Goal: Task Accomplishment & Management: Use online tool/utility

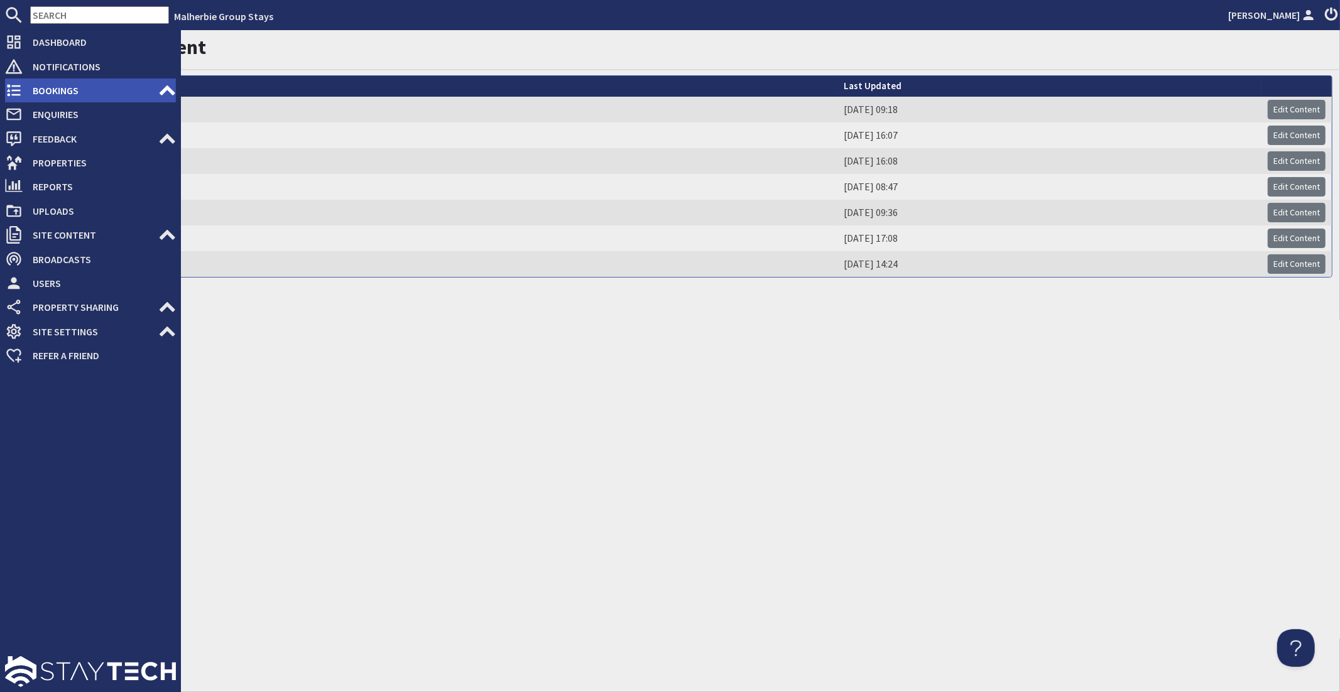
click at [23, 90] on span "Bookings" at bounding box center [91, 90] width 136 height 20
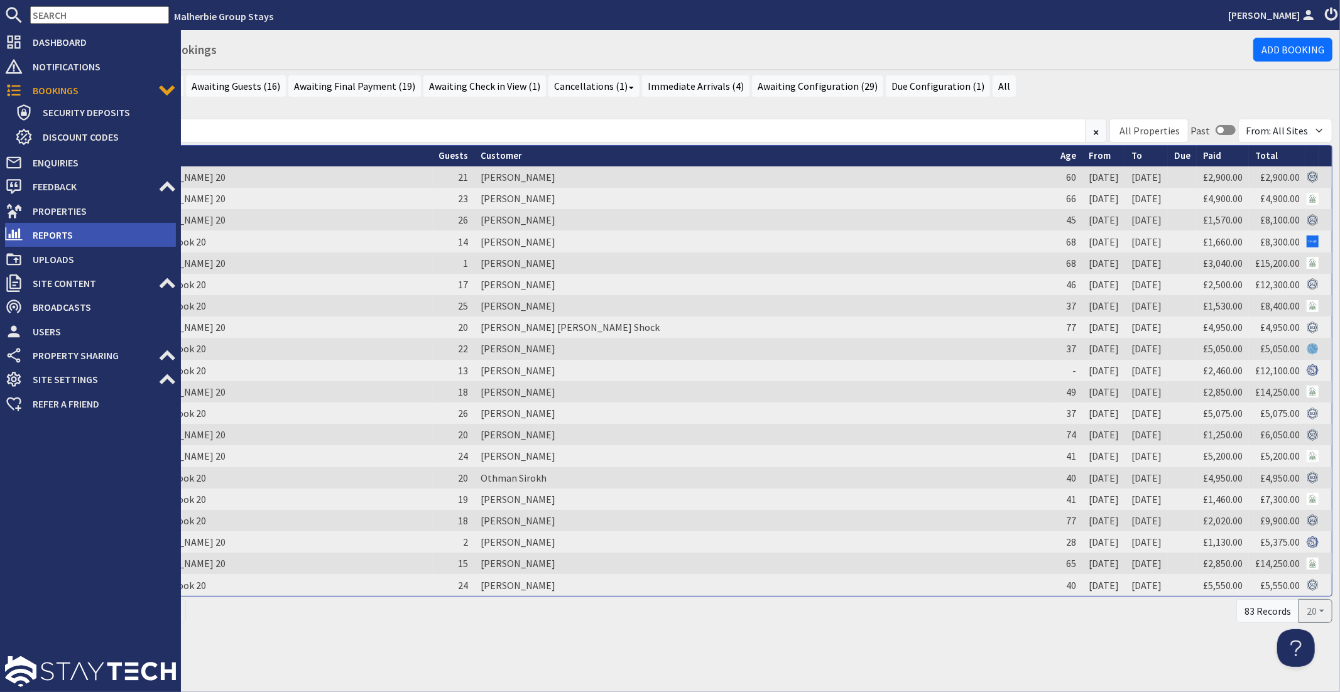
click at [57, 232] on span "Reports" at bounding box center [99, 235] width 153 height 20
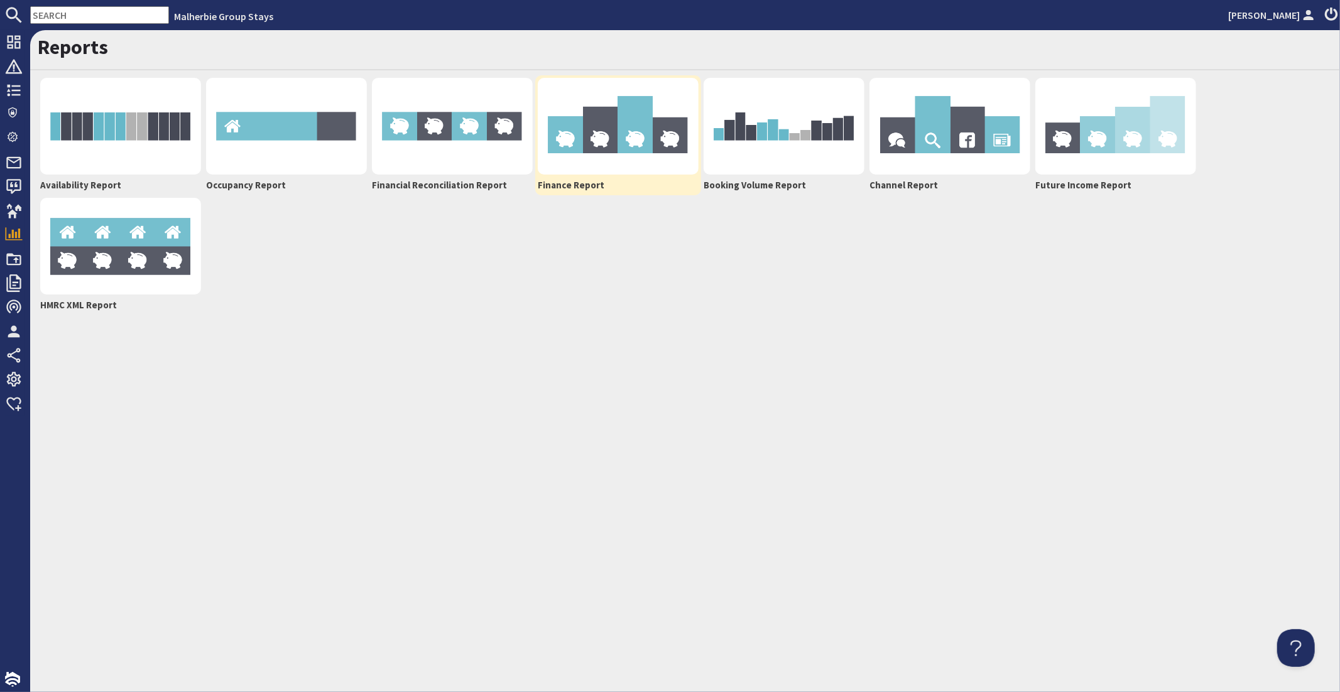
click at [606, 159] on img at bounding box center [618, 126] width 161 height 97
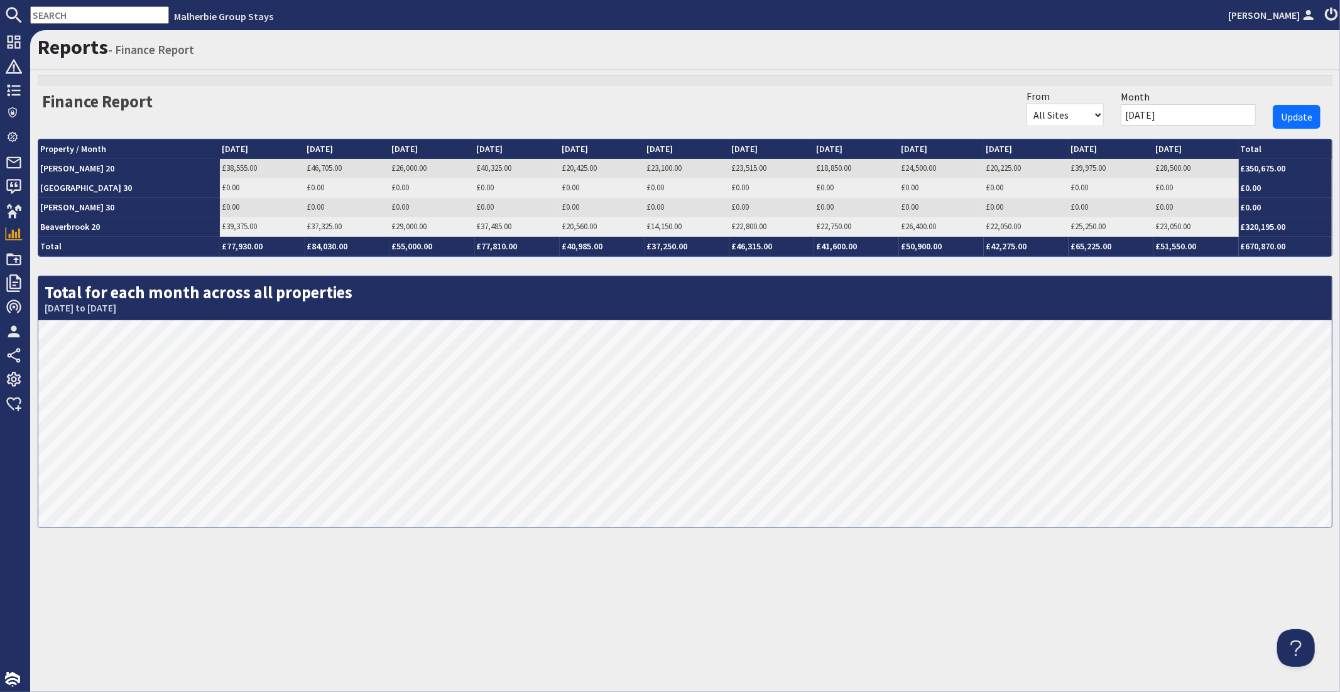
click at [1201, 112] on input "01/09/2025" at bounding box center [1188, 114] width 135 height 21
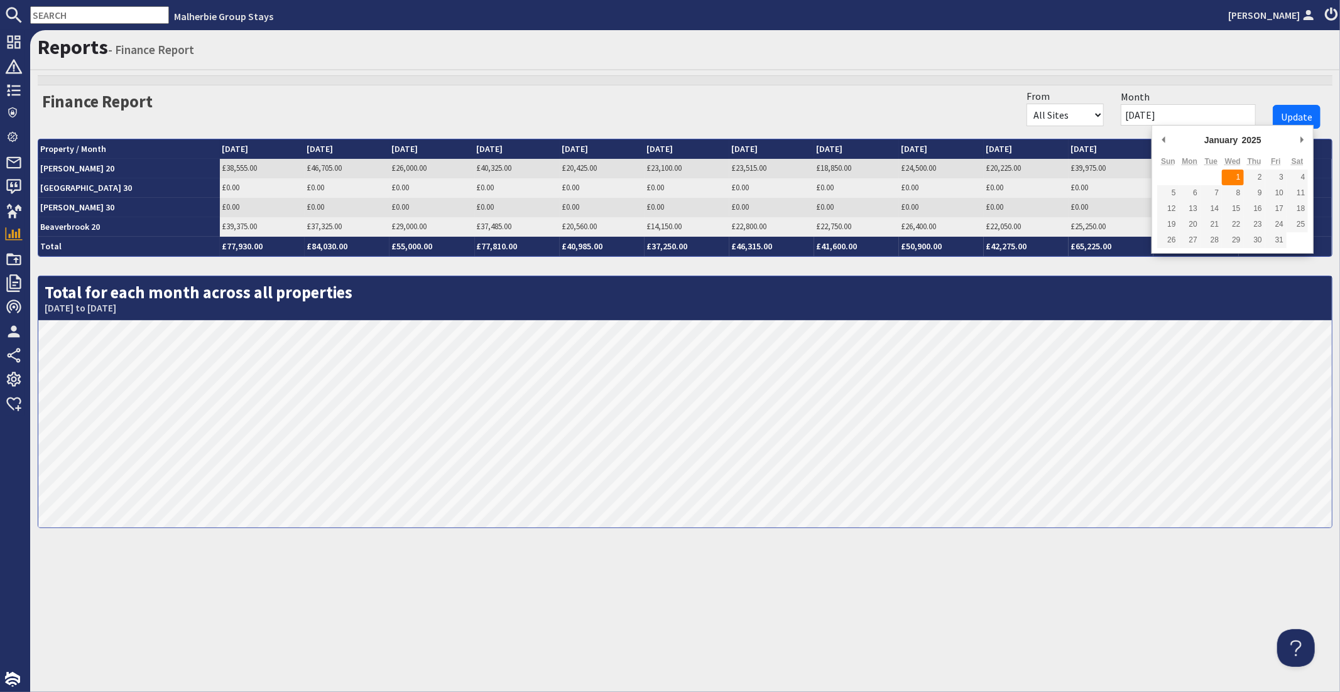
type input "01/01/2025"
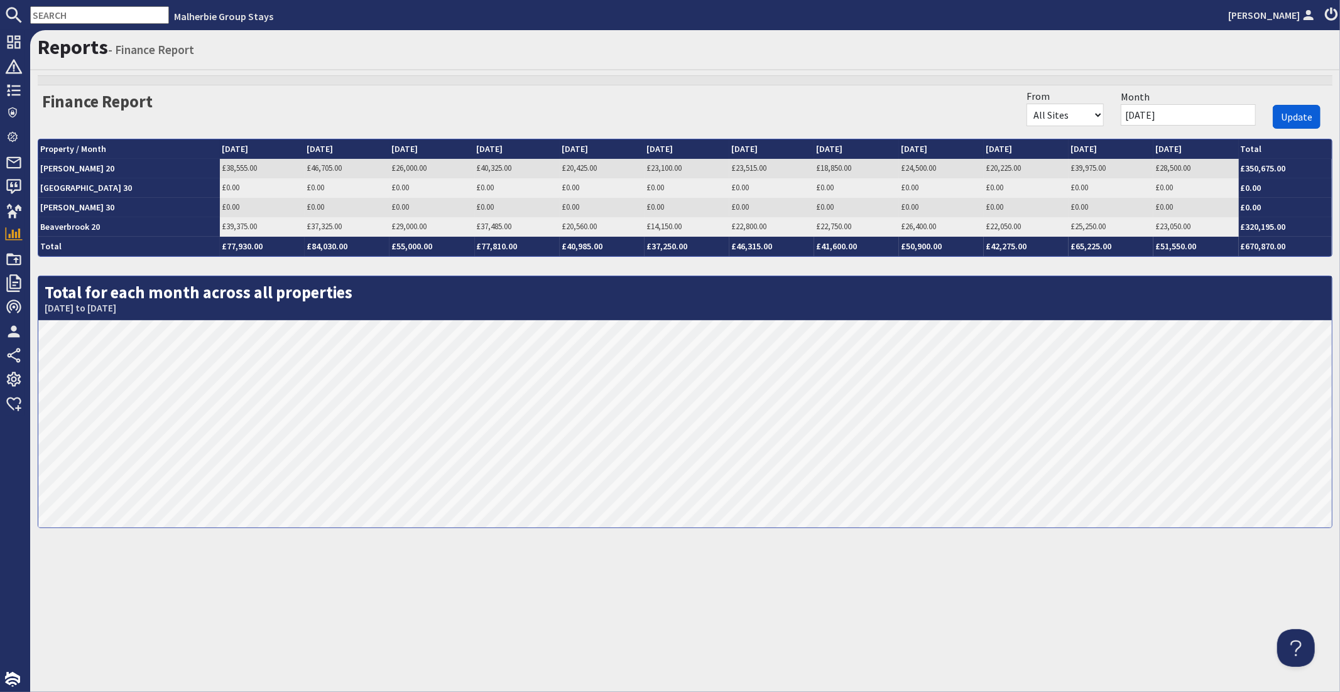
click at [1303, 114] on span "Update" at bounding box center [1296, 117] width 31 height 13
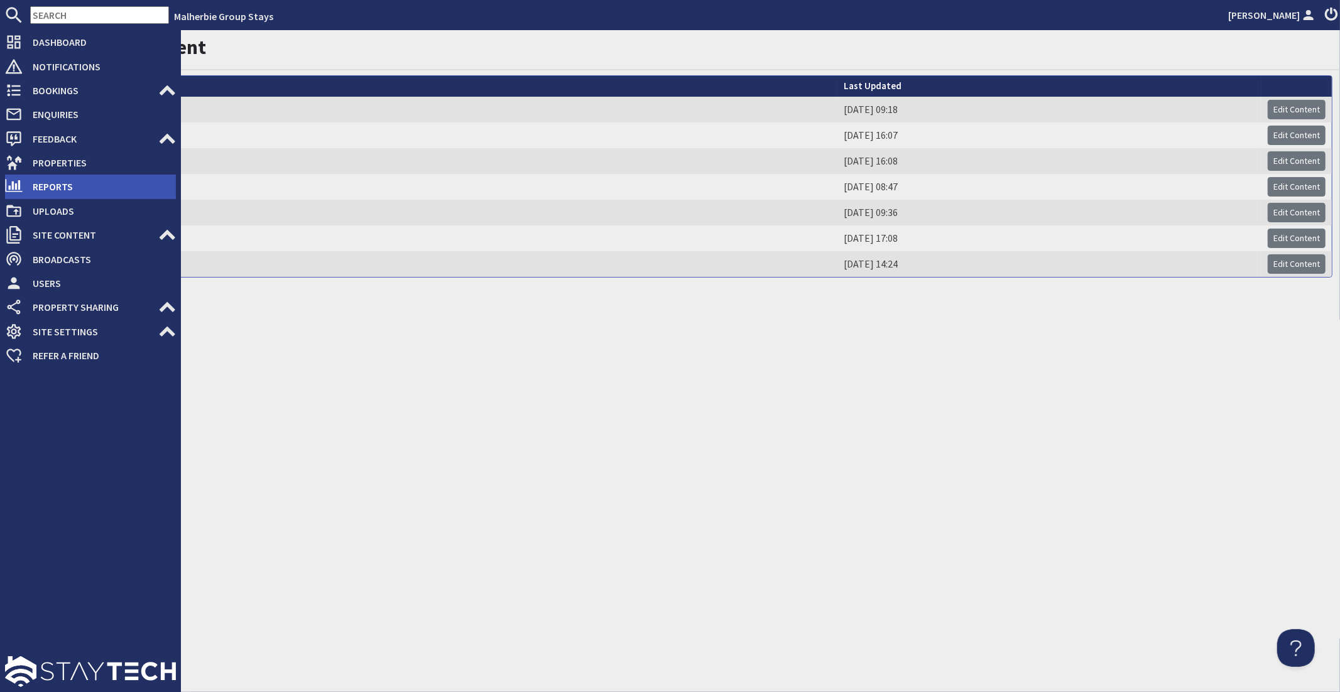
click at [49, 180] on span "Reports" at bounding box center [99, 187] width 153 height 20
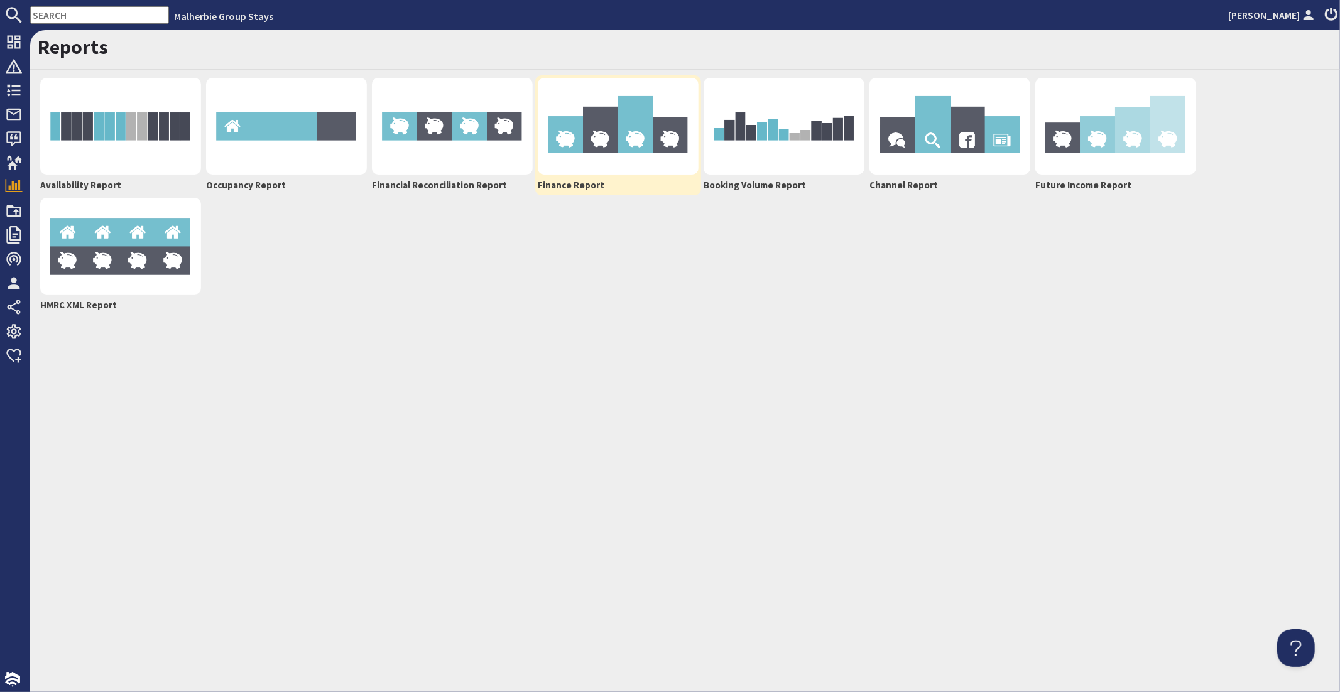
click at [641, 153] on img at bounding box center [618, 126] width 161 height 97
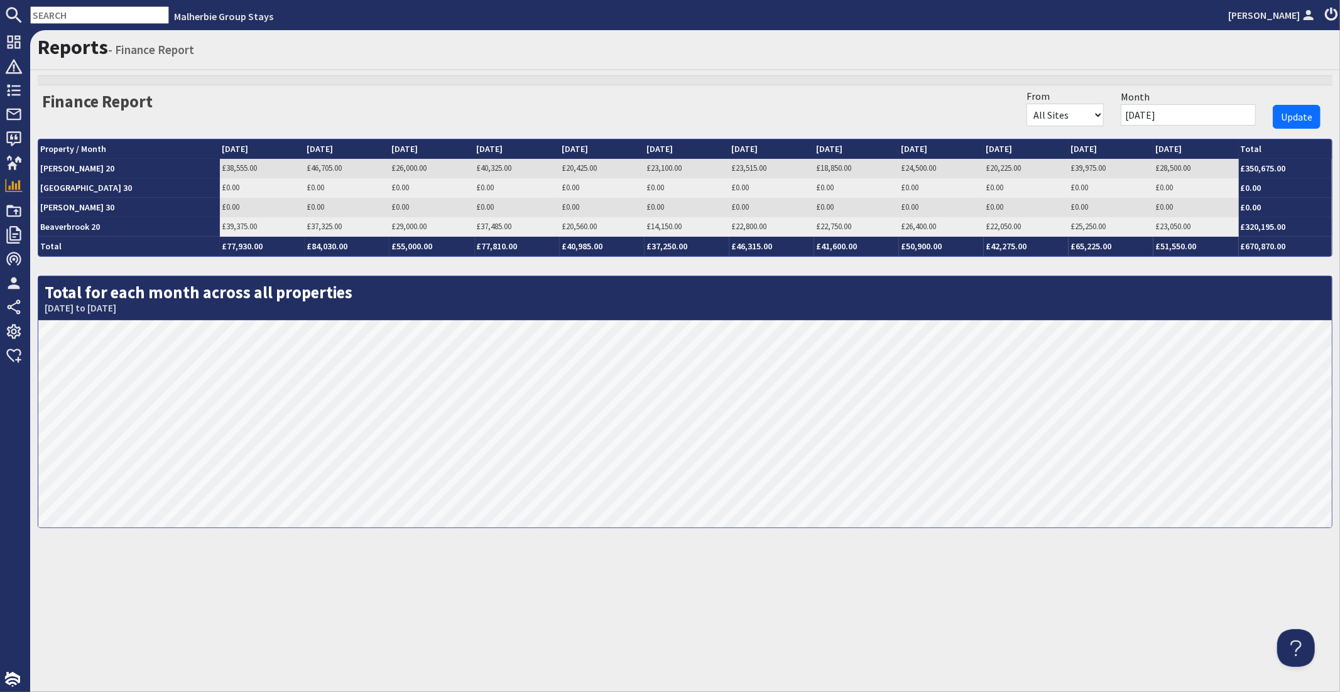
click at [1189, 117] on input "01/09/2025" at bounding box center [1188, 114] width 135 height 21
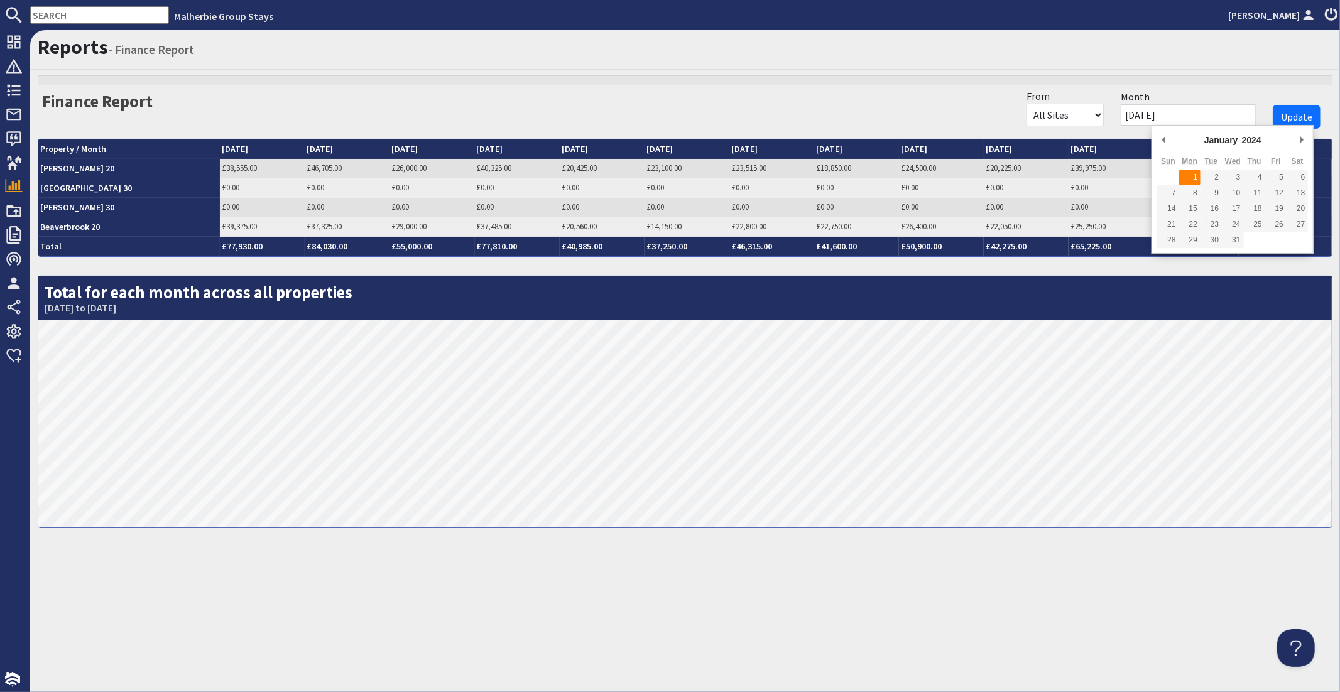
type input "01/01/2024"
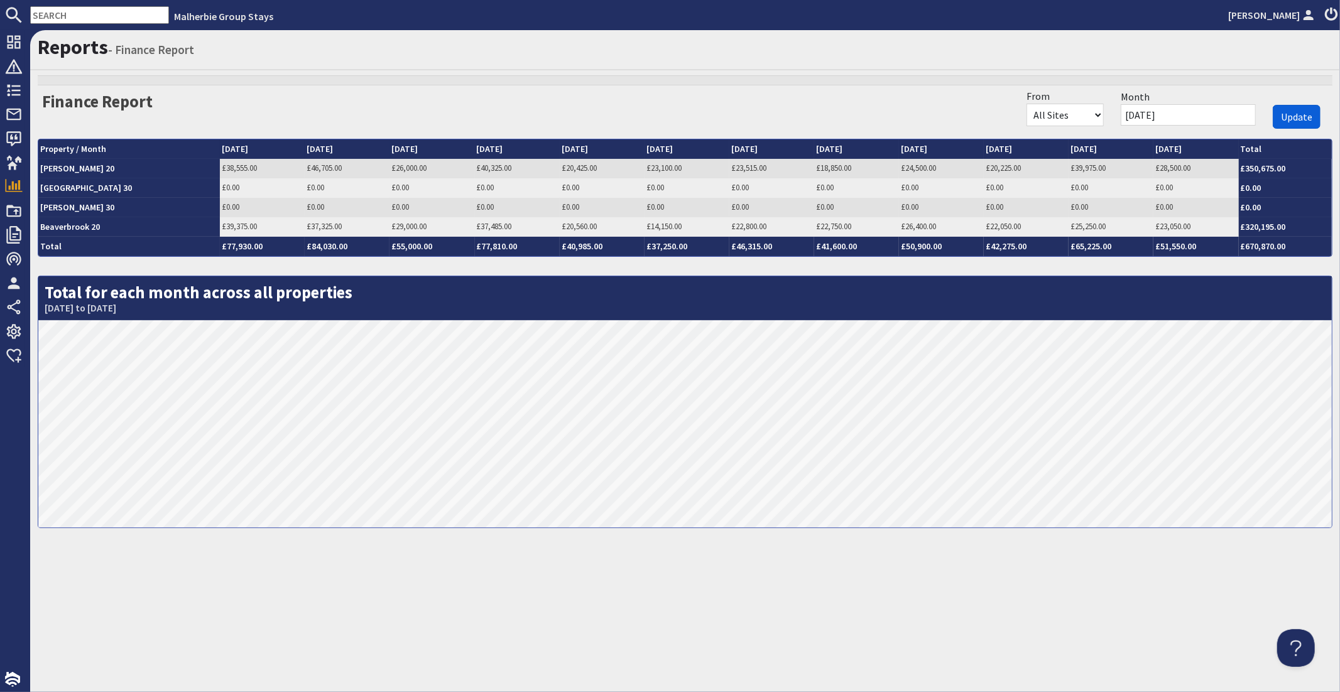
click at [1305, 105] on button "Update" at bounding box center [1297, 117] width 48 height 24
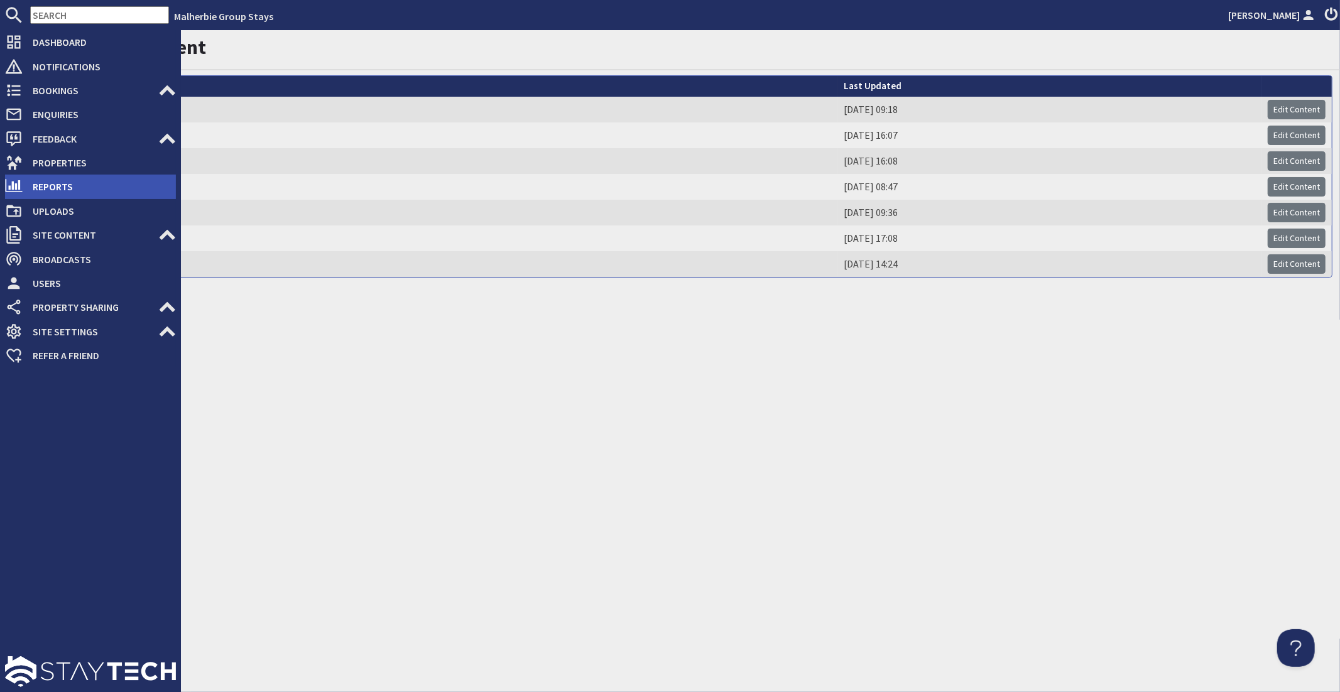
click at [69, 185] on span "Reports" at bounding box center [99, 187] width 153 height 20
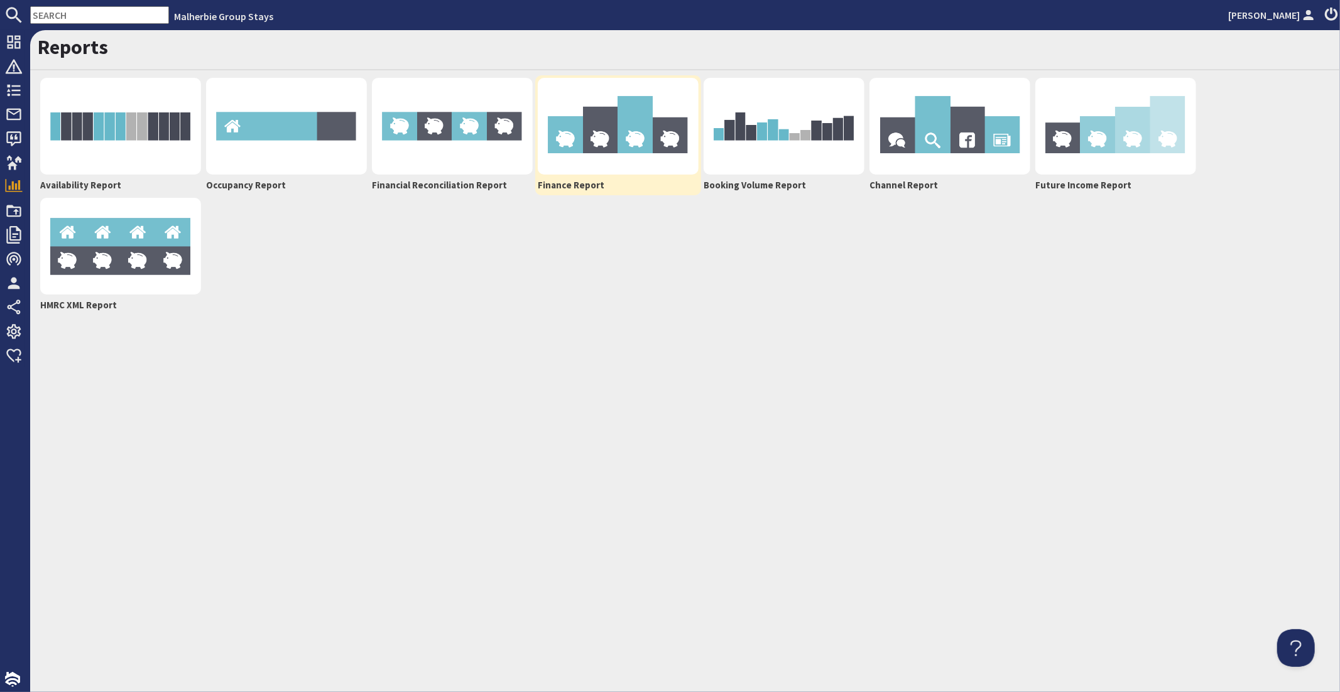
click at [647, 142] on img at bounding box center [618, 126] width 161 height 97
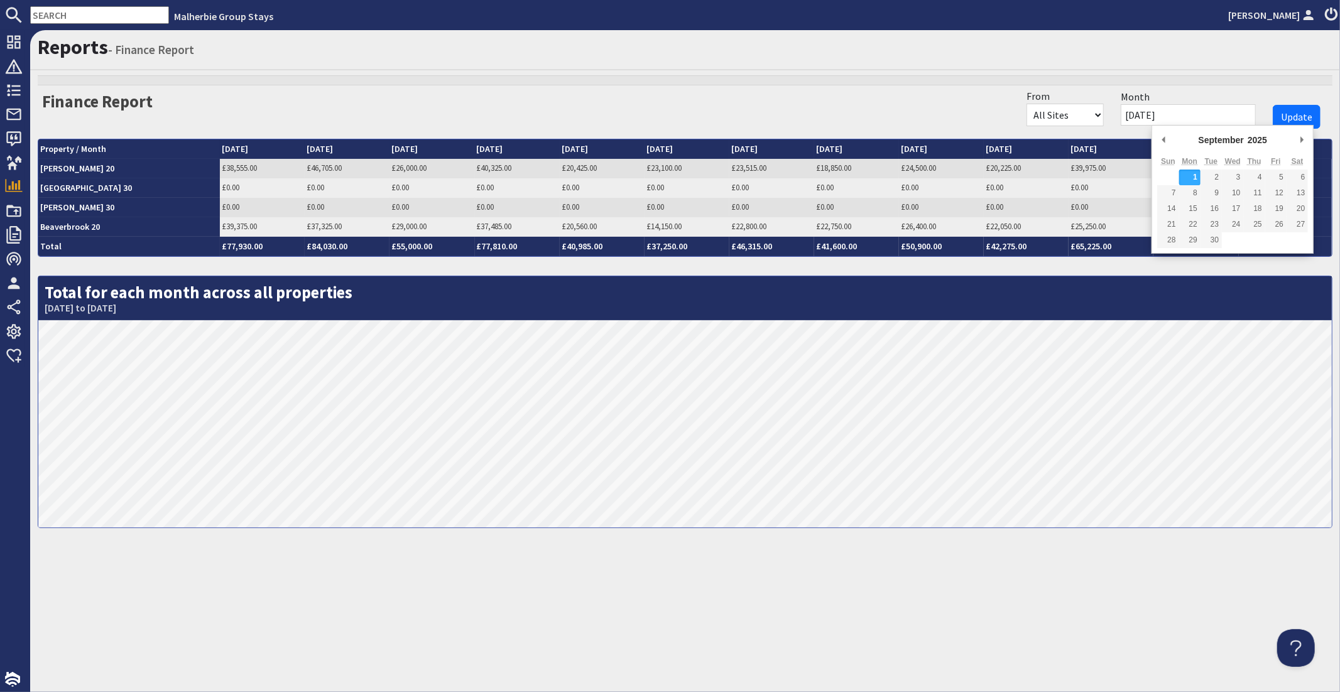
click at [1181, 112] on input "01/09/2025" at bounding box center [1188, 114] width 135 height 21
type input "01/01/2023"
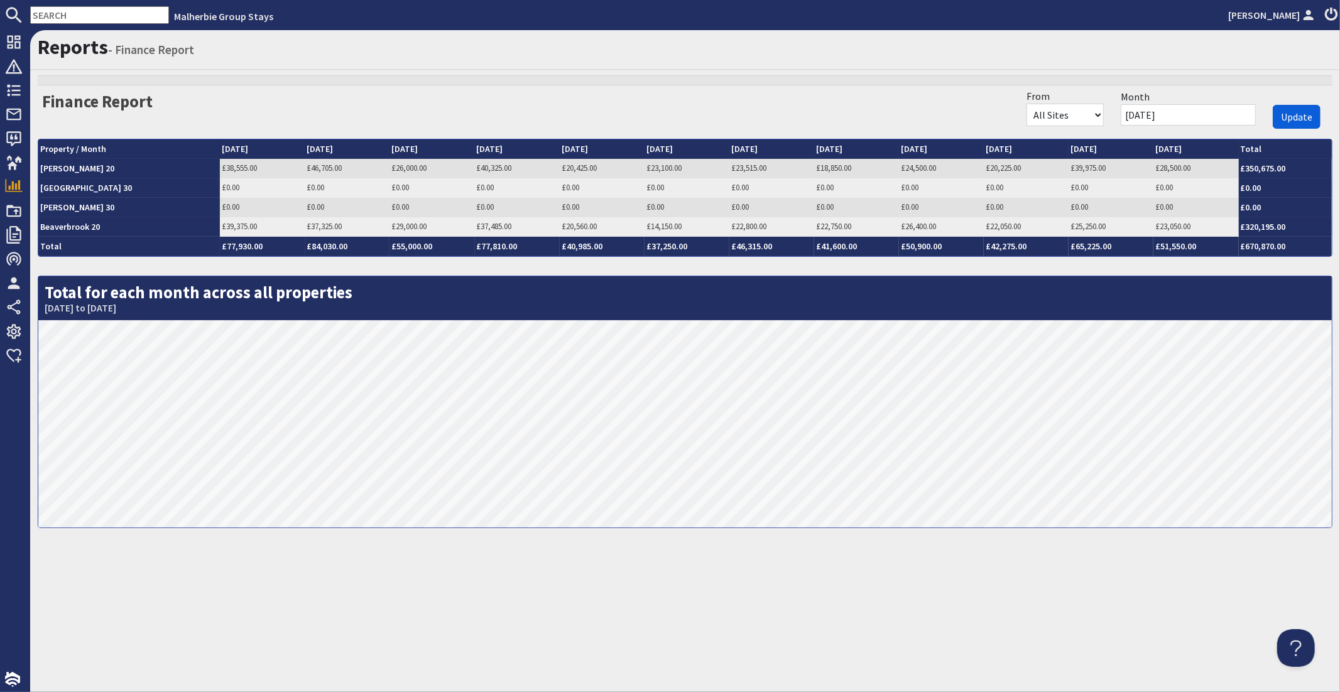
click at [1287, 114] on span "Update" at bounding box center [1296, 117] width 31 height 13
